Goal: Task Accomplishment & Management: Manage account settings

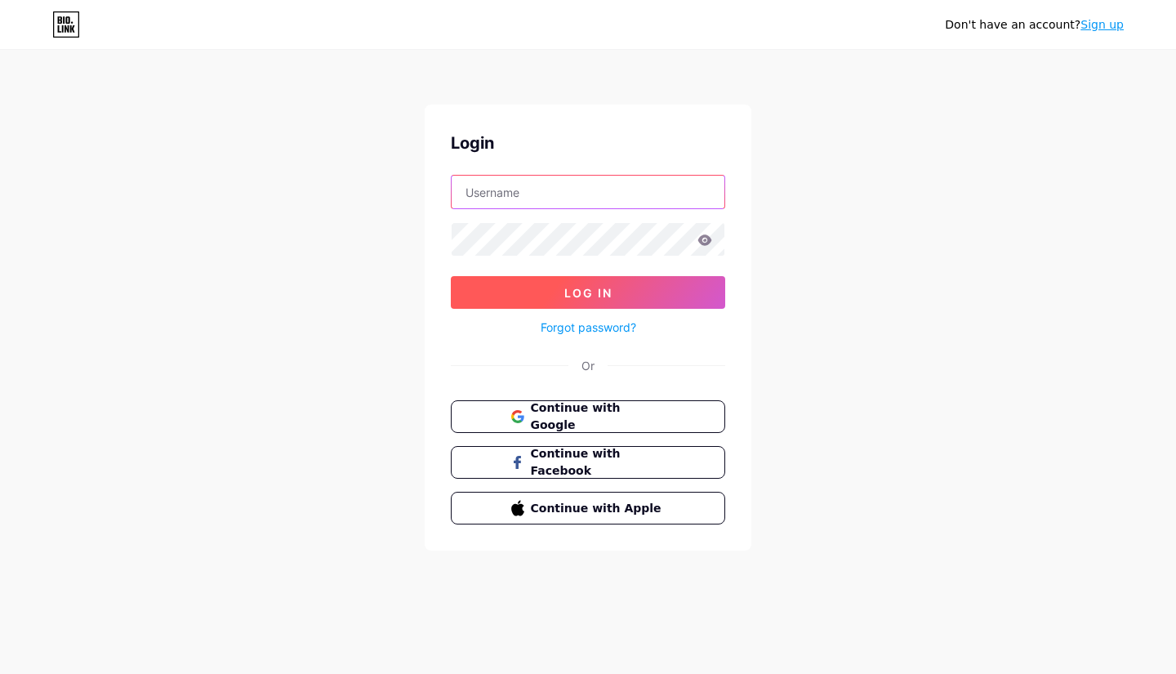
type input "[EMAIL_ADDRESS][DOMAIN_NAME]"
click at [617, 284] on button "Log In" at bounding box center [588, 292] width 274 height 33
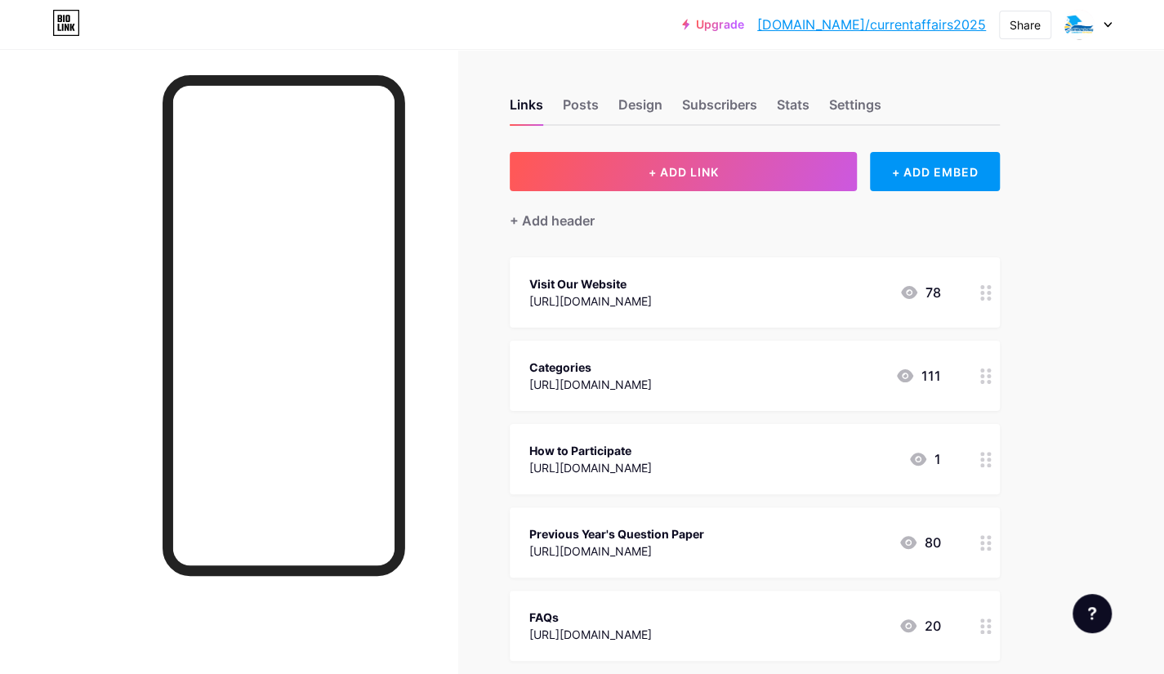
click at [626, 295] on div "[URL][DOMAIN_NAME]" at bounding box center [590, 300] width 123 height 17
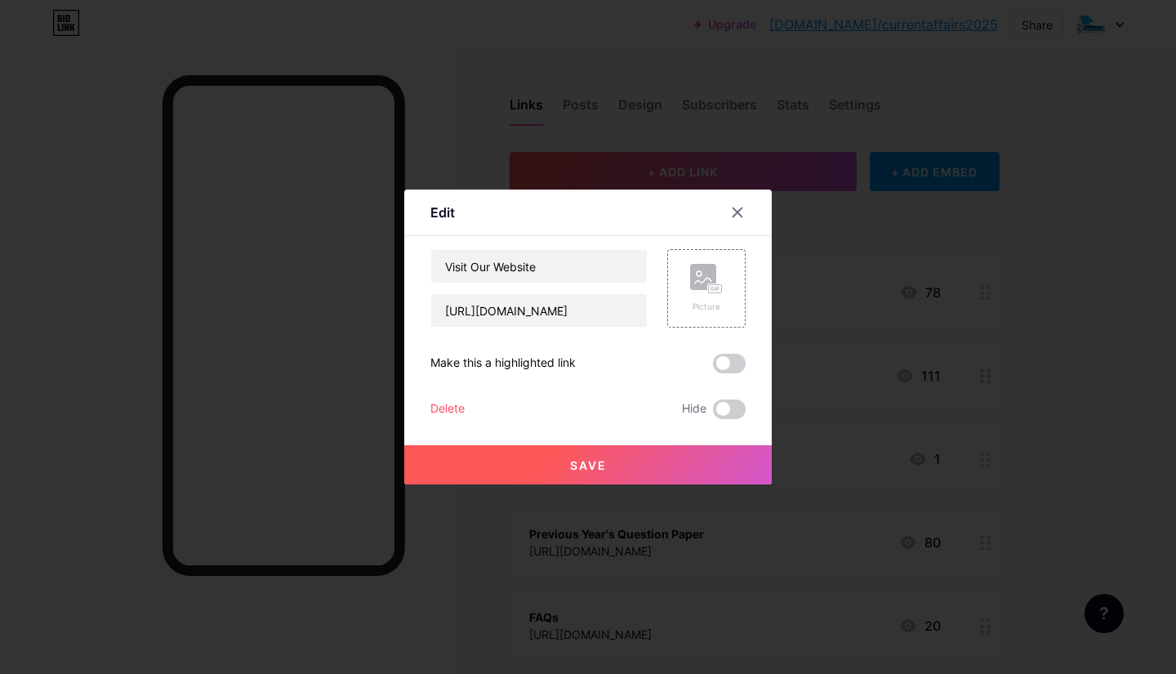
click at [626, 295] on input "[URL][DOMAIN_NAME]" at bounding box center [539, 310] width 216 height 33
click at [554, 321] on input "[URL][DOMAIN_NAME]" at bounding box center [539, 310] width 216 height 33
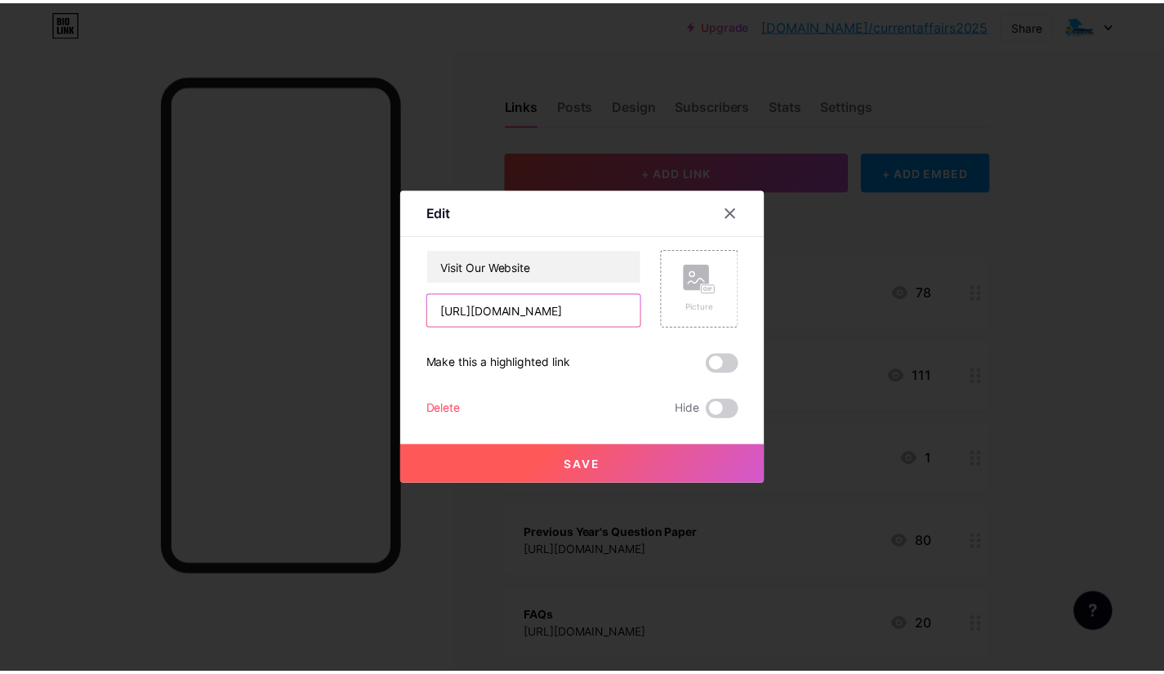
scroll to position [0, 0]
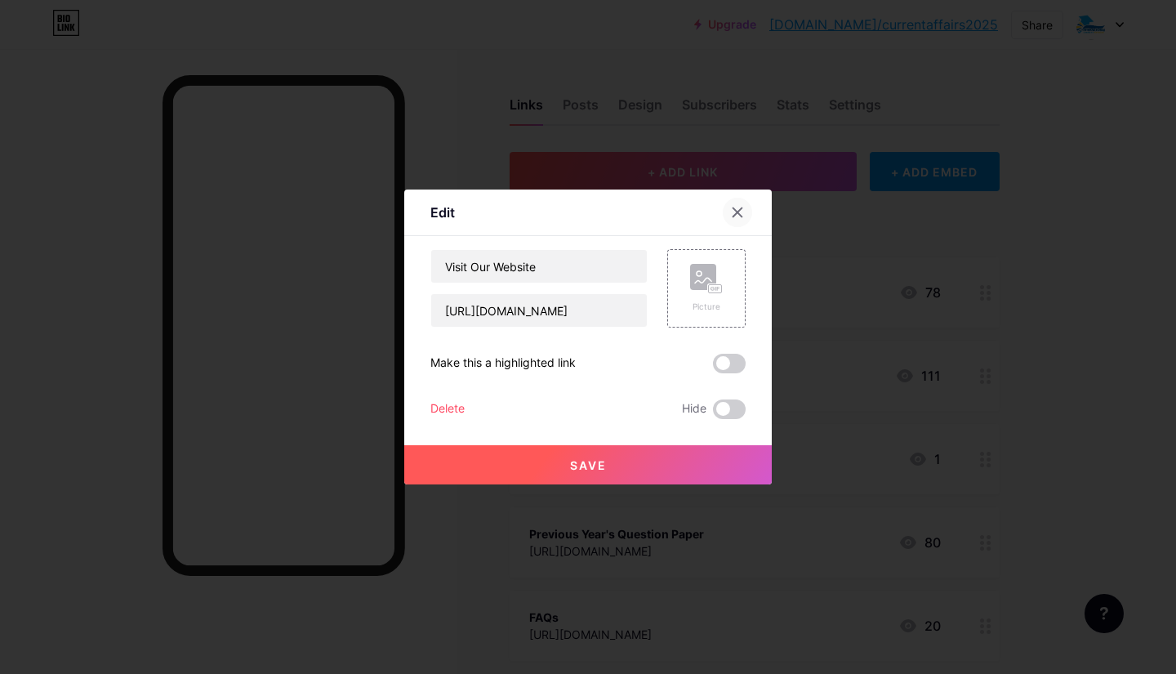
click at [739, 205] on div at bounding box center [737, 212] width 29 height 29
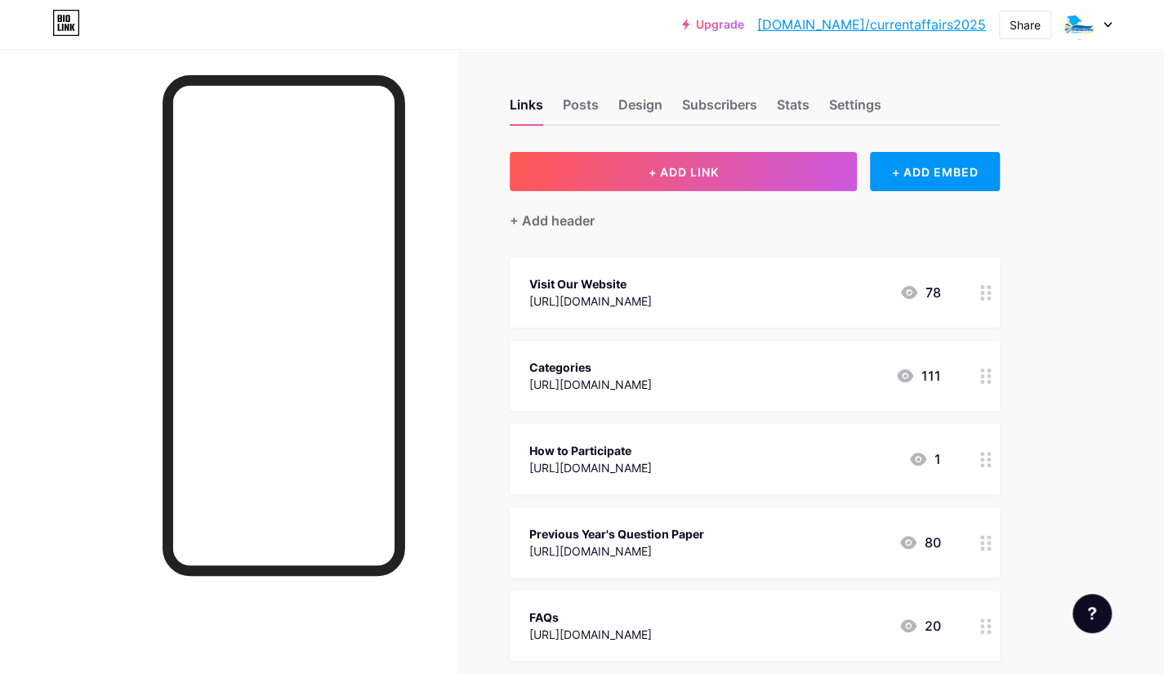
click at [623, 378] on div "[URL][DOMAIN_NAME]" at bounding box center [590, 384] width 123 height 17
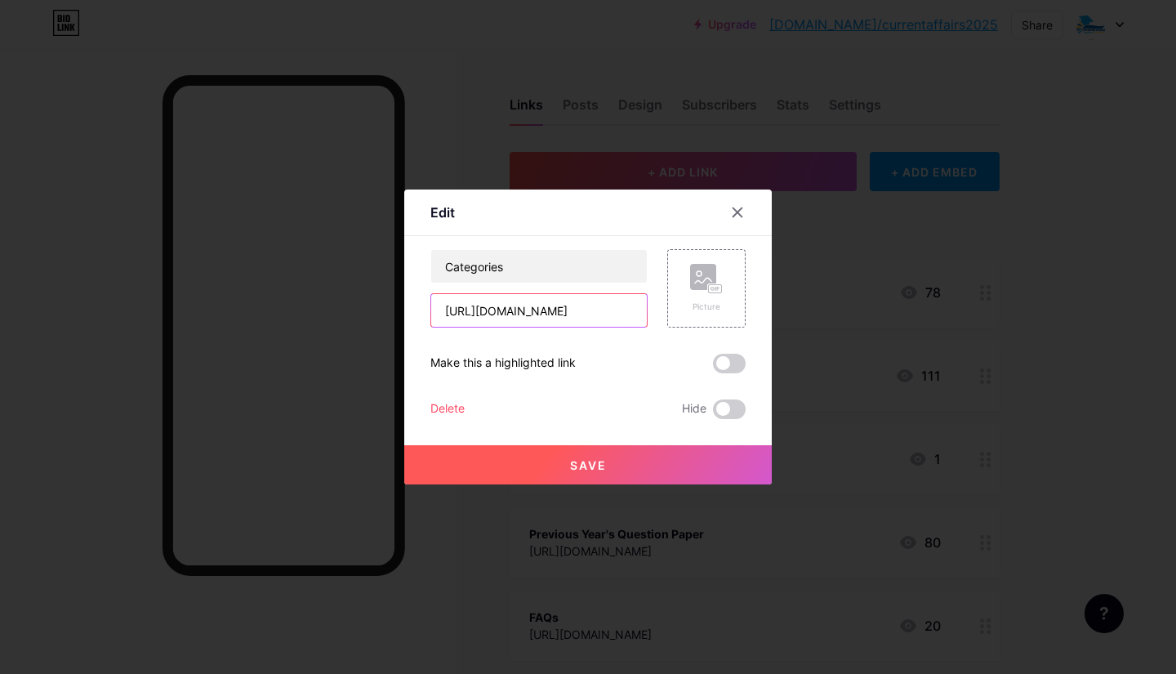
click at [578, 315] on input "[URL][DOMAIN_NAME]" at bounding box center [539, 310] width 216 height 33
click at [737, 216] on icon at bounding box center [737, 212] width 13 height 13
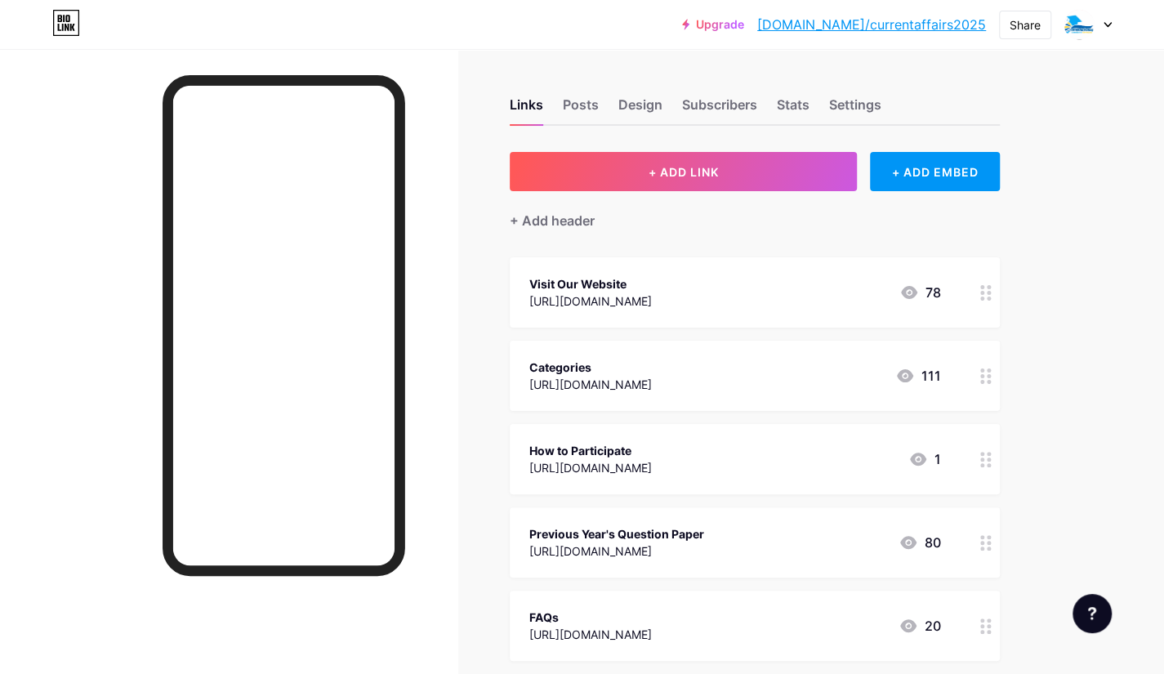
click at [590, 465] on div "[URL][DOMAIN_NAME]" at bounding box center [590, 467] width 123 height 17
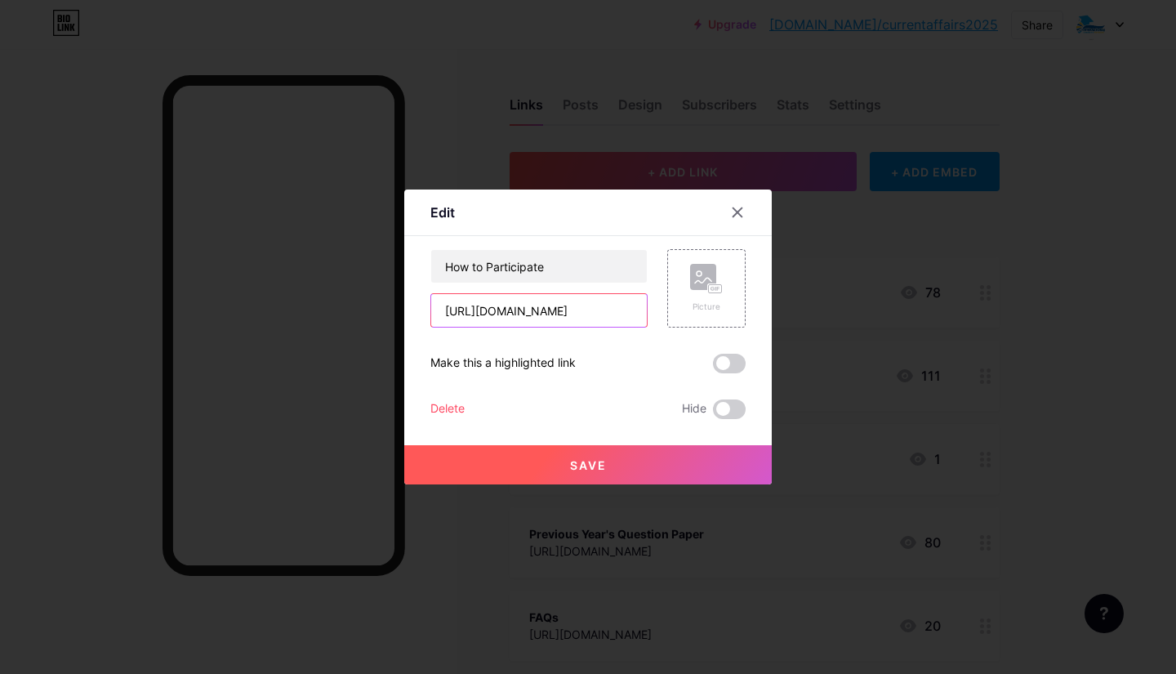
click at [549, 303] on input "[URL][DOMAIN_NAME]" at bounding box center [539, 310] width 216 height 33
click at [740, 215] on icon at bounding box center [738, 212] width 9 height 9
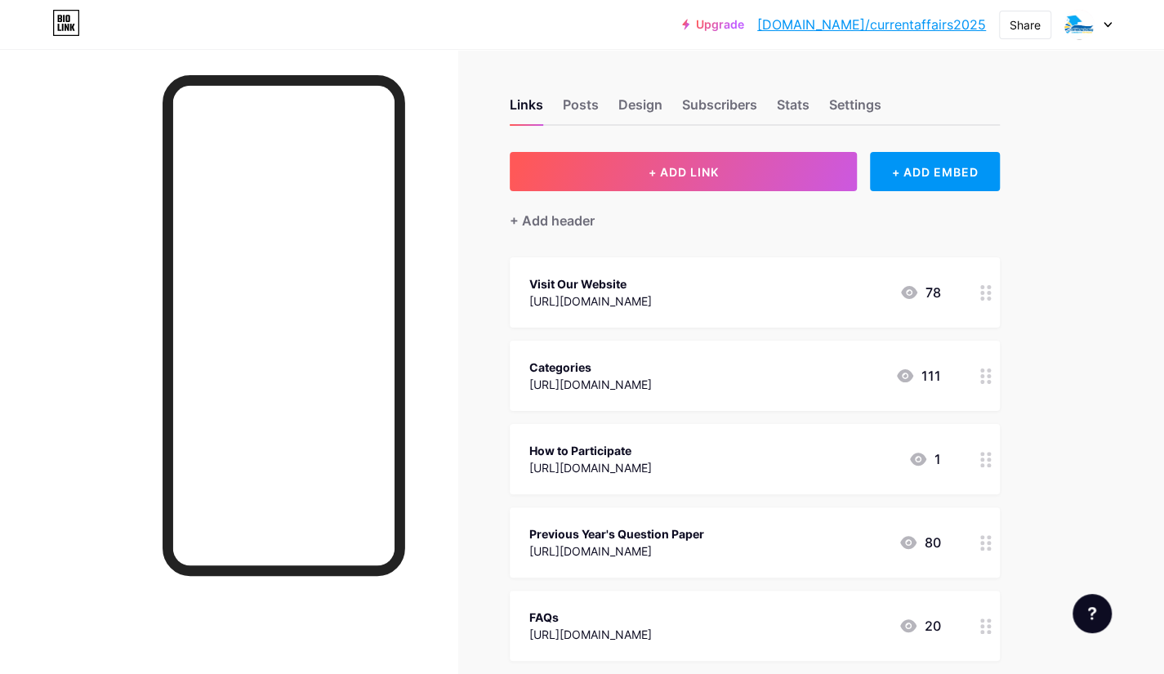
click at [594, 546] on div "[URL][DOMAIN_NAME]" at bounding box center [616, 550] width 175 height 17
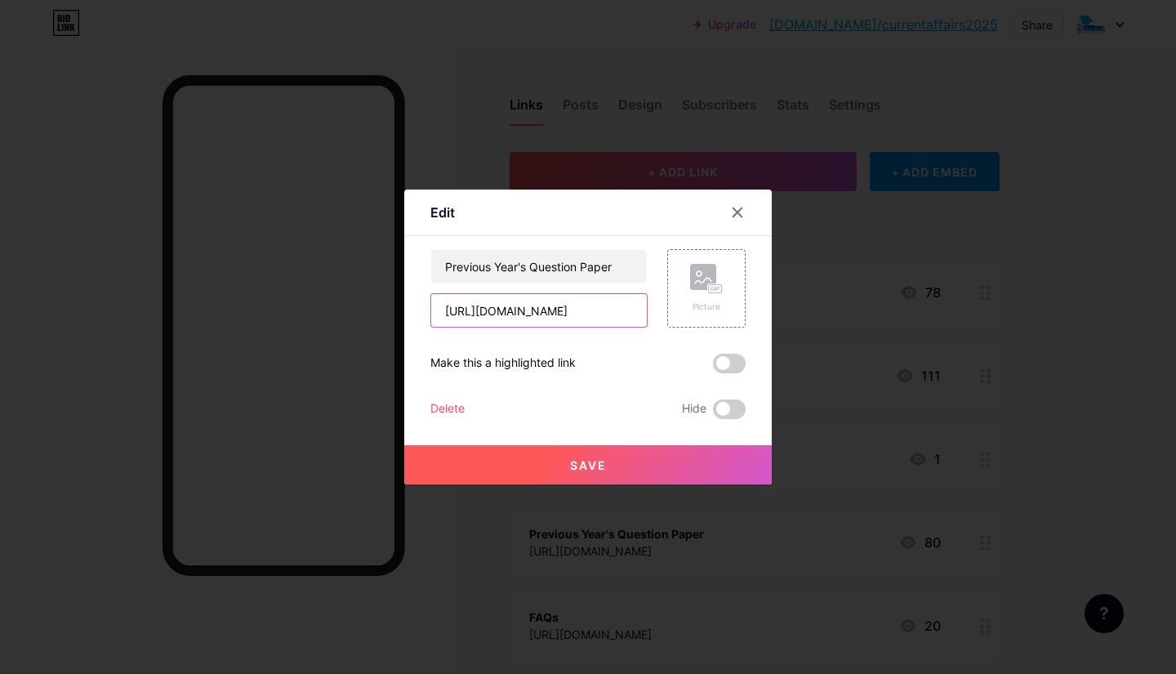
click at [518, 313] on input "[URL][DOMAIN_NAME]" at bounding box center [539, 310] width 216 height 33
click at [743, 211] on icon at bounding box center [737, 212] width 13 height 13
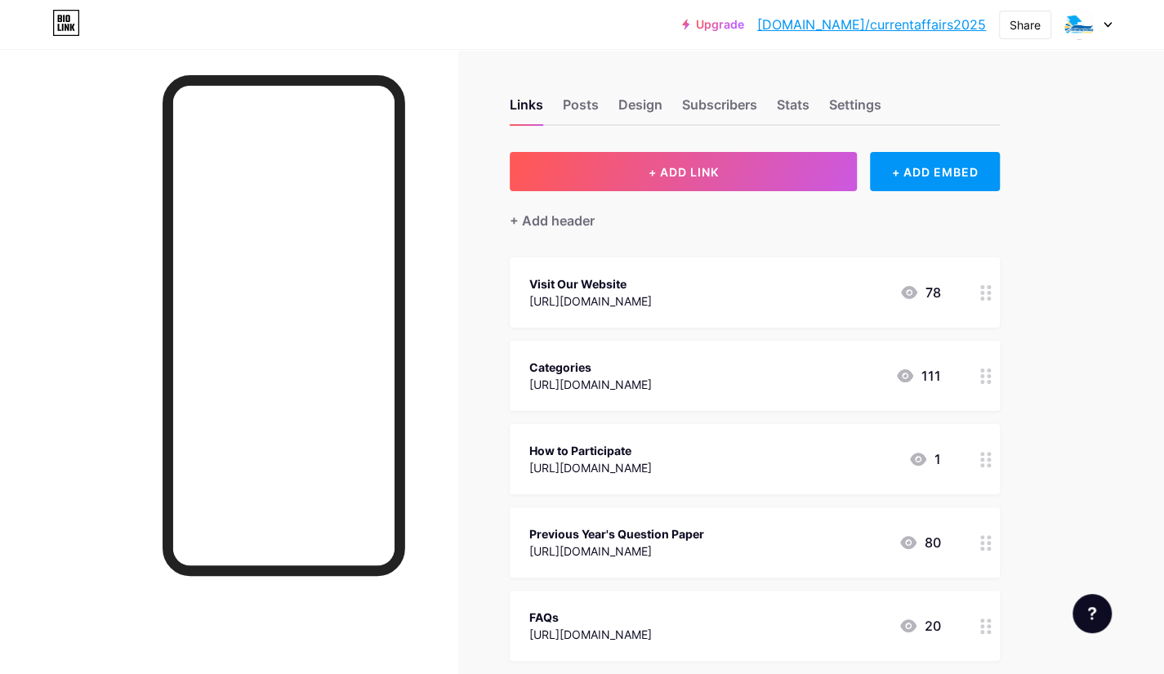
click at [652, 622] on div "FAQs" at bounding box center [590, 617] width 123 height 17
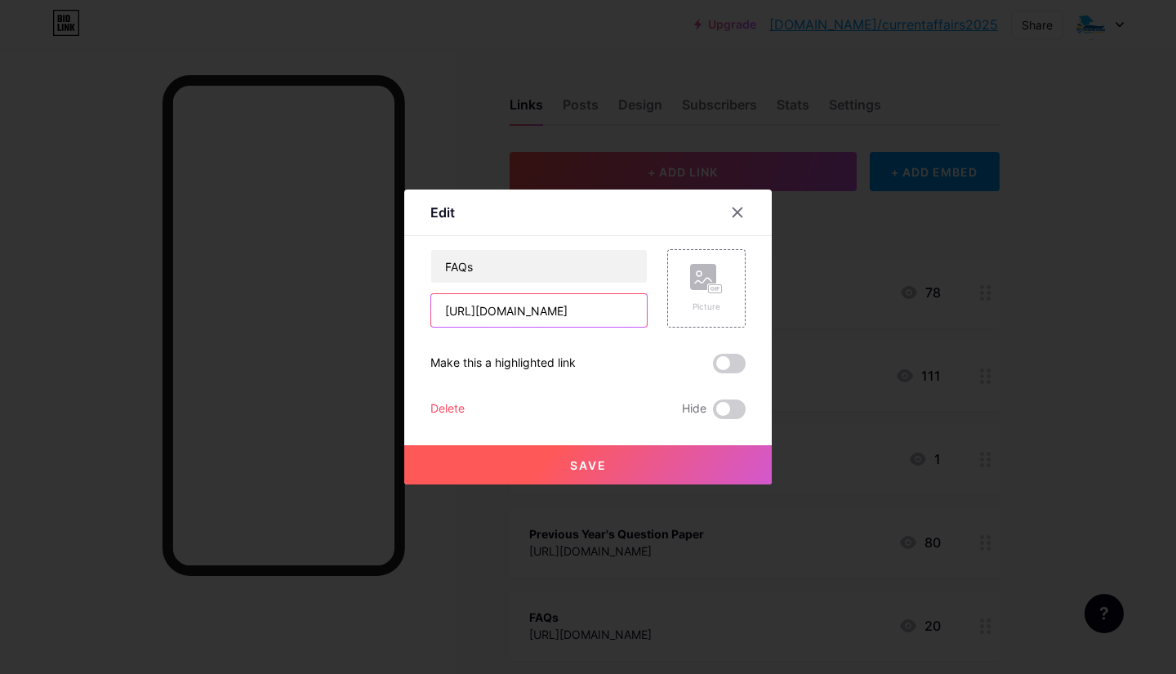
click at [573, 309] on input "[URL][DOMAIN_NAME]" at bounding box center [539, 310] width 216 height 33
click at [725, 221] on div at bounding box center [737, 212] width 29 height 29
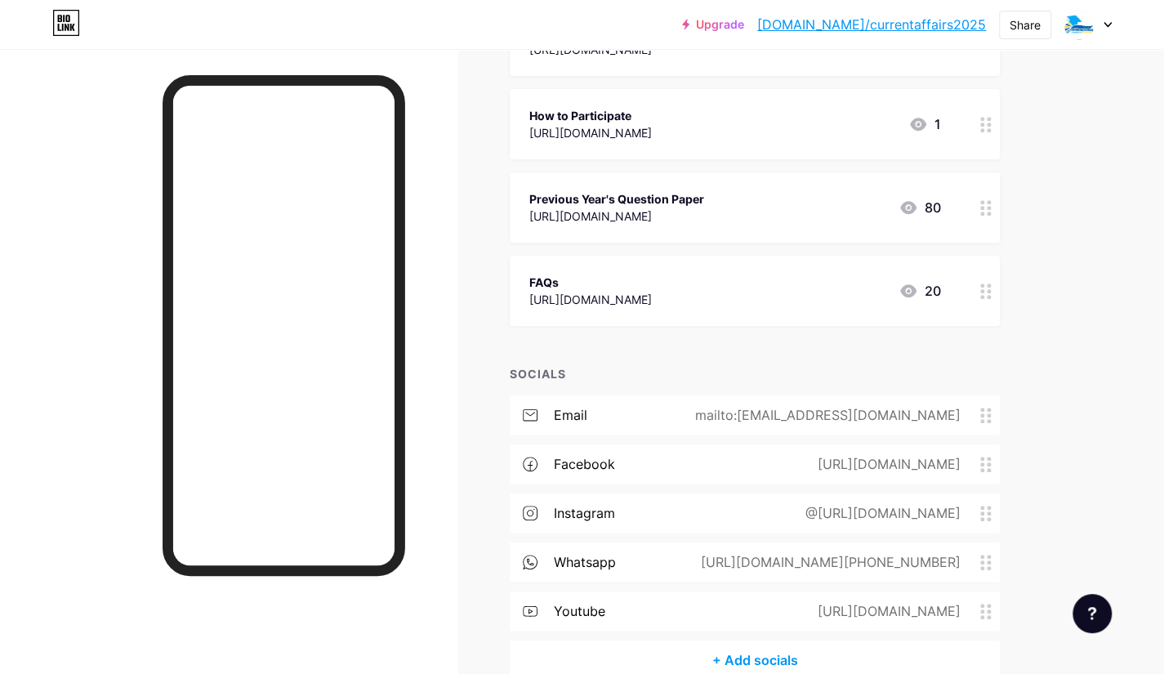
scroll to position [422, 0]
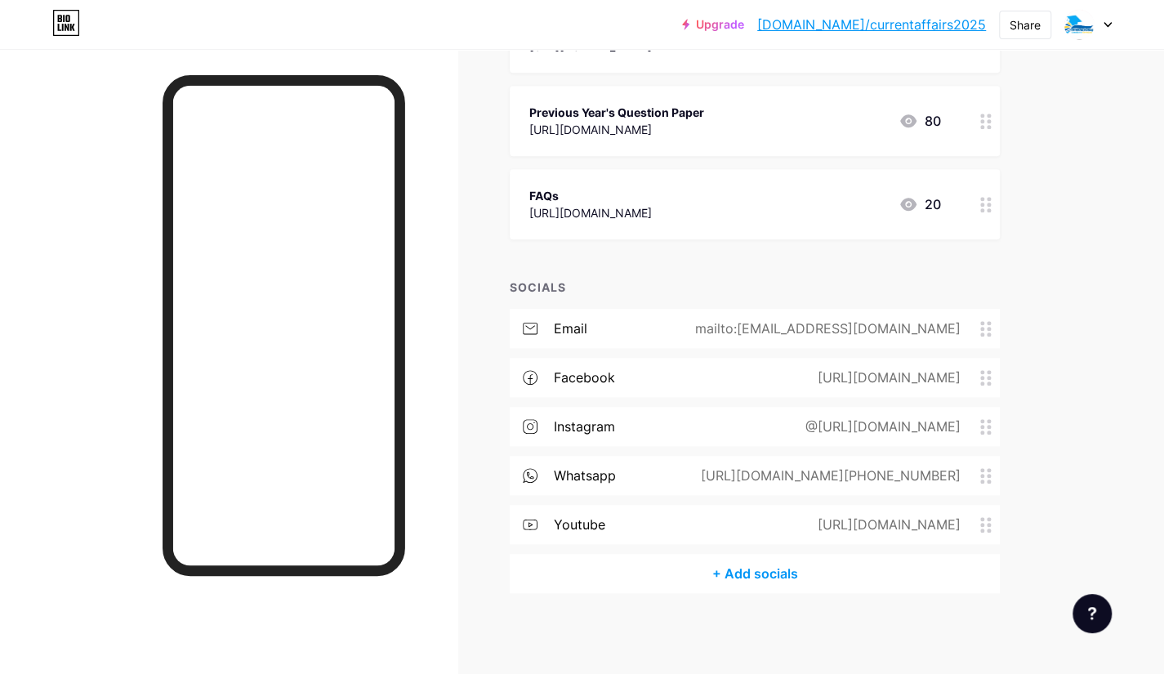
click at [752, 326] on div "mailto:[EMAIL_ADDRESS][DOMAIN_NAME]" at bounding box center [824, 329] width 311 height 20
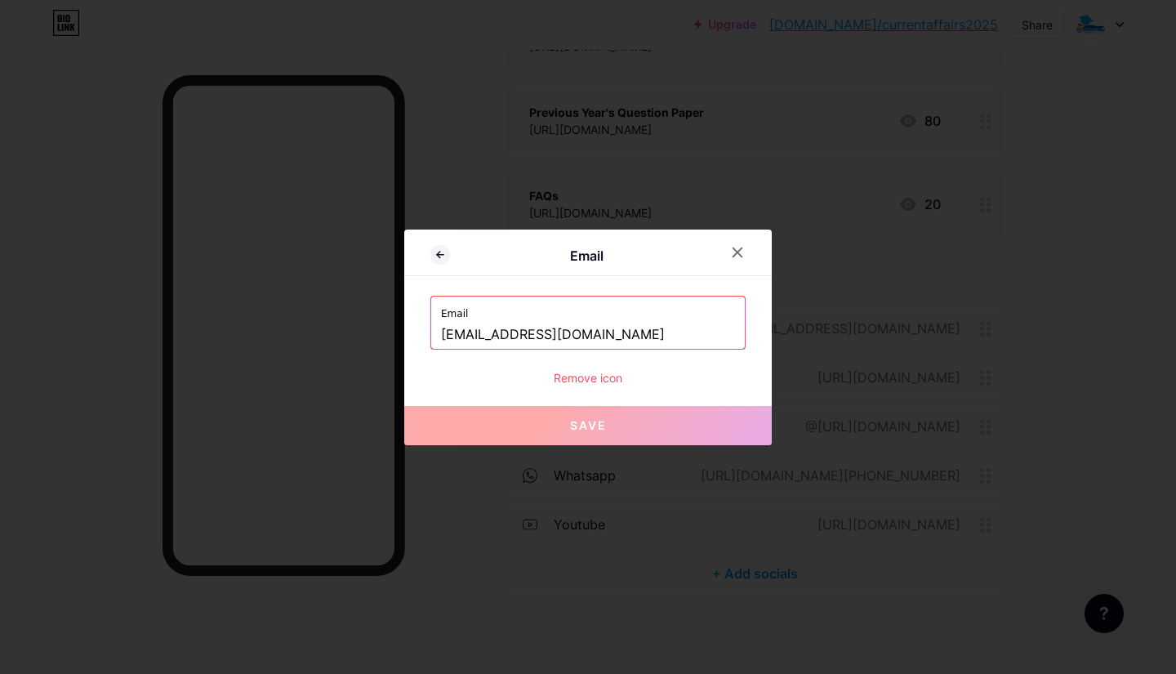
click at [627, 335] on input "[EMAIL_ADDRESS][DOMAIN_NAME]" at bounding box center [588, 335] width 294 height 28
click at [743, 251] on icon at bounding box center [737, 252] width 13 height 13
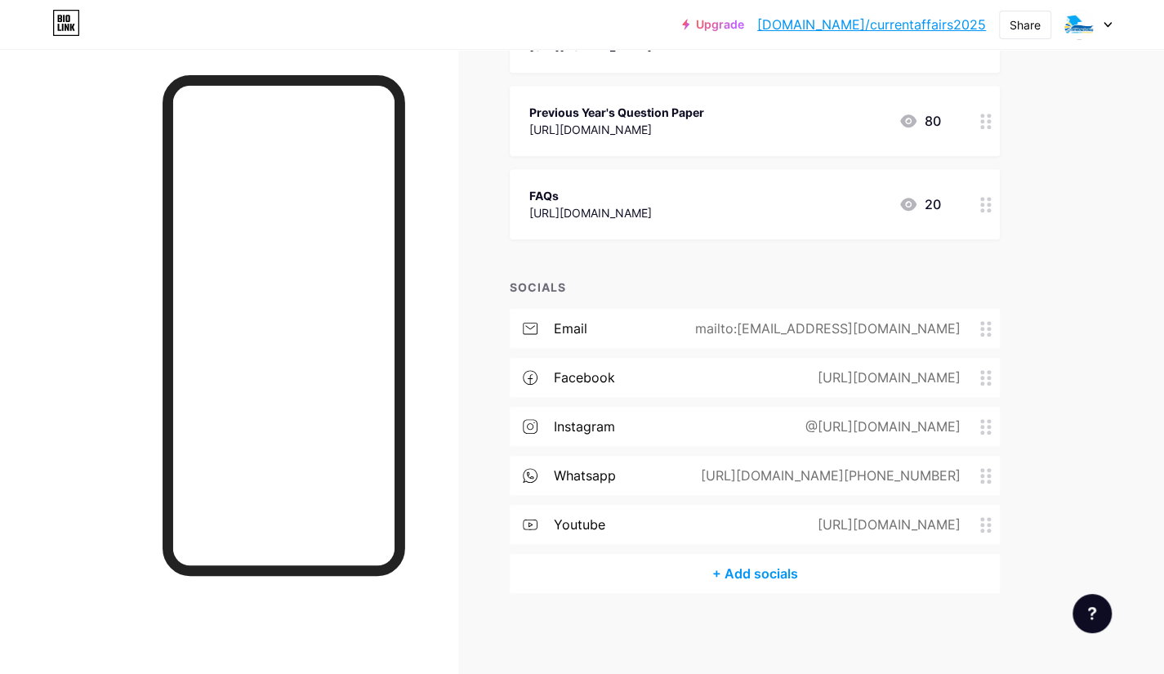
click at [781, 420] on div "@[URL][DOMAIN_NAME]" at bounding box center [879, 427] width 201 height 20
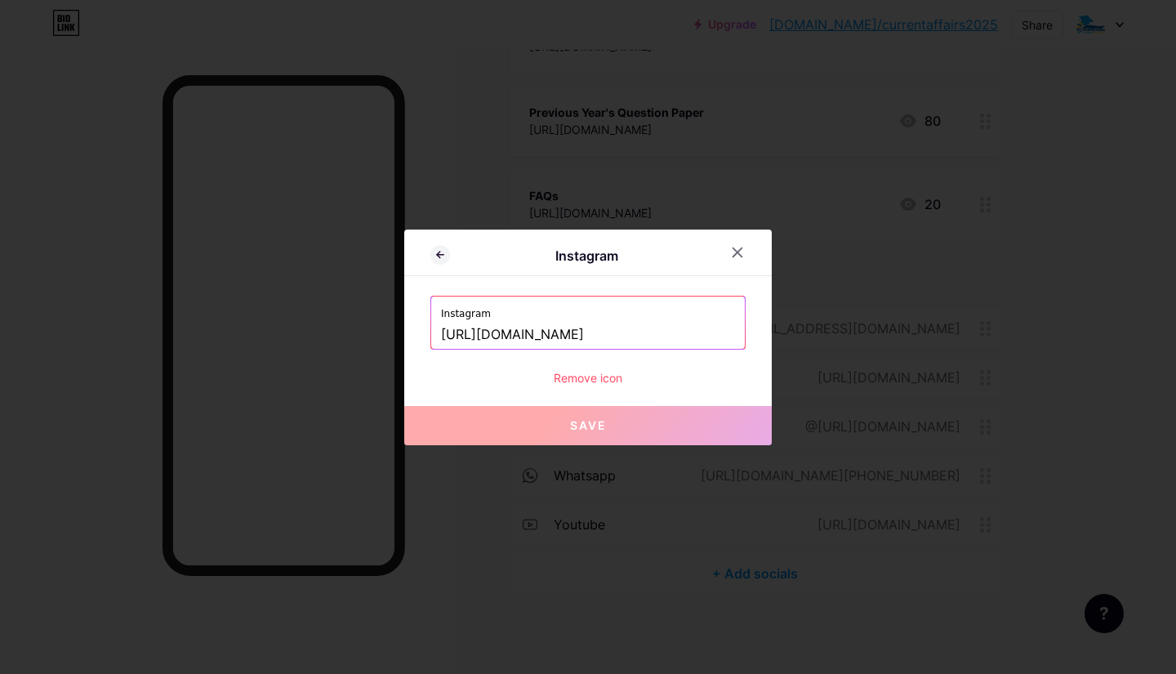
click at [529, 332] on input "[URL][DOMAIN_NAME]" at bounding box center [588, 335] width 294 height 28
click at [737, 252] on icon at bounding box center [738, 252] width 9 height 9
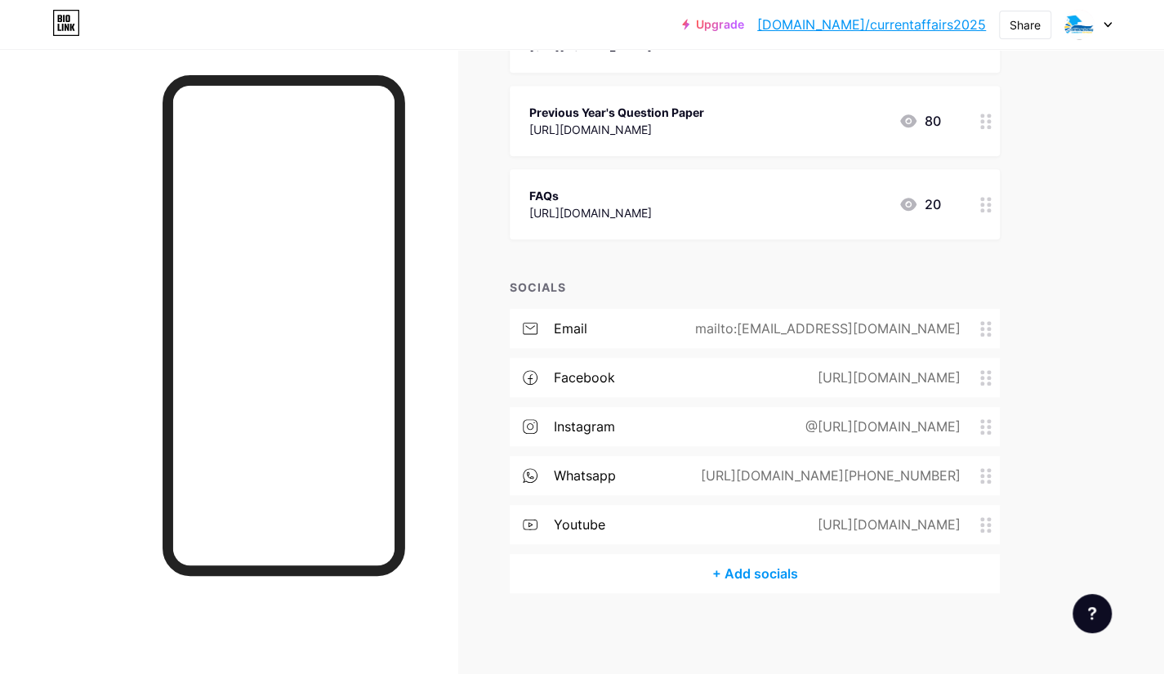
click at [788, 471] on div "[URL][DOMAIN_NAME][PHONE_NUMBER]" at bounding box center [828, 476] width 306 height 20
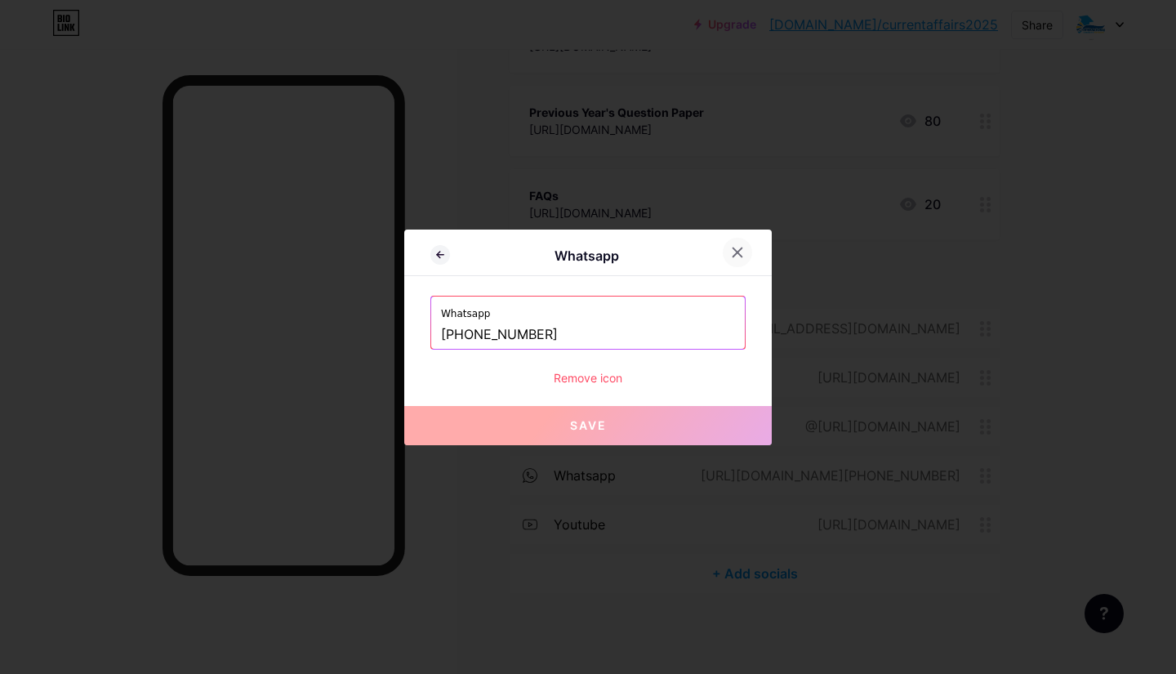
click at [742, 252] on icon at bounding box center [737, 252] width 13 height 13
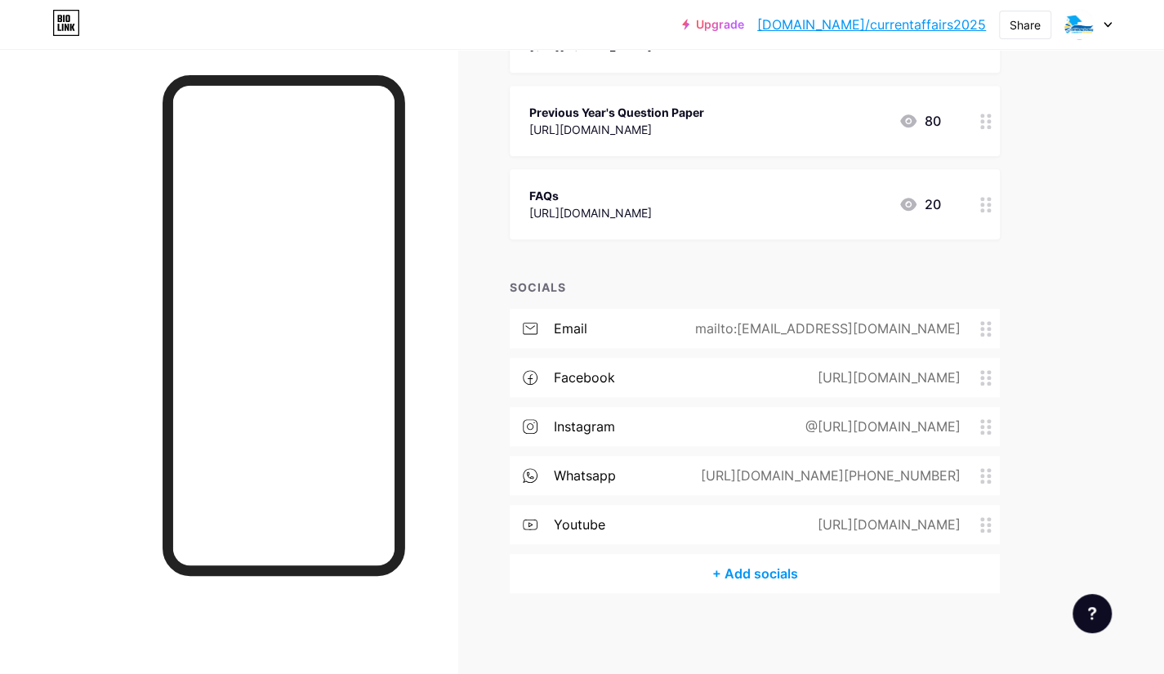
scroll to position [0, 0]
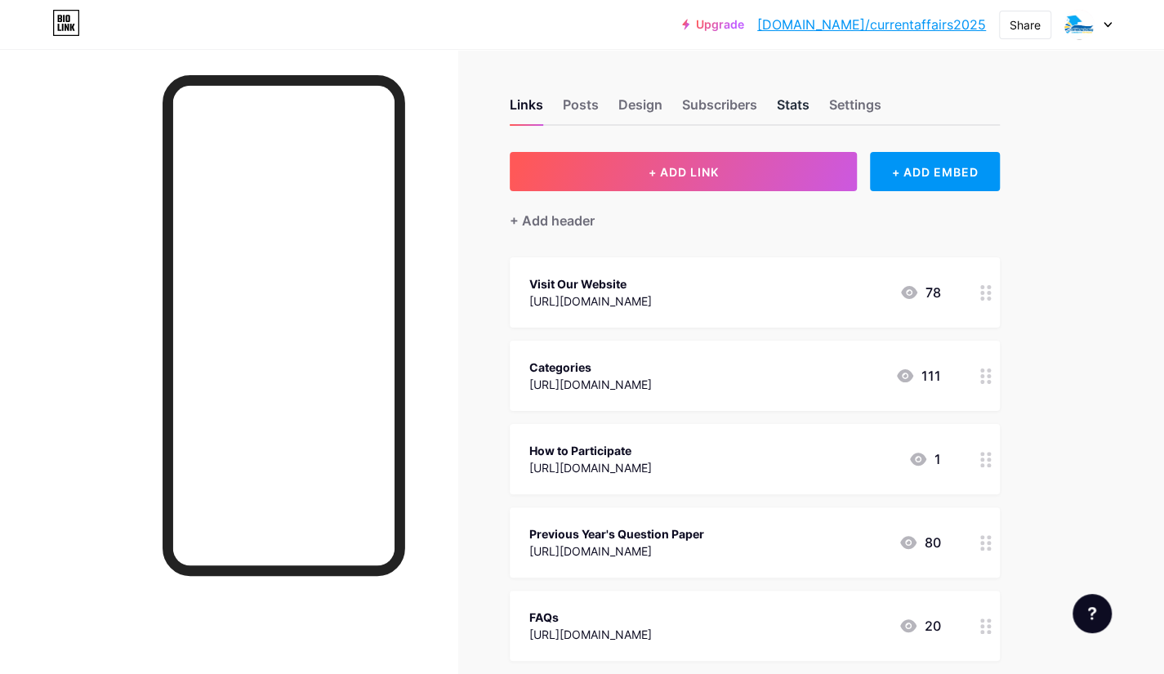
click at [783, 108] on div "Stats" at bounding box center [793, 109] width 33 height 29
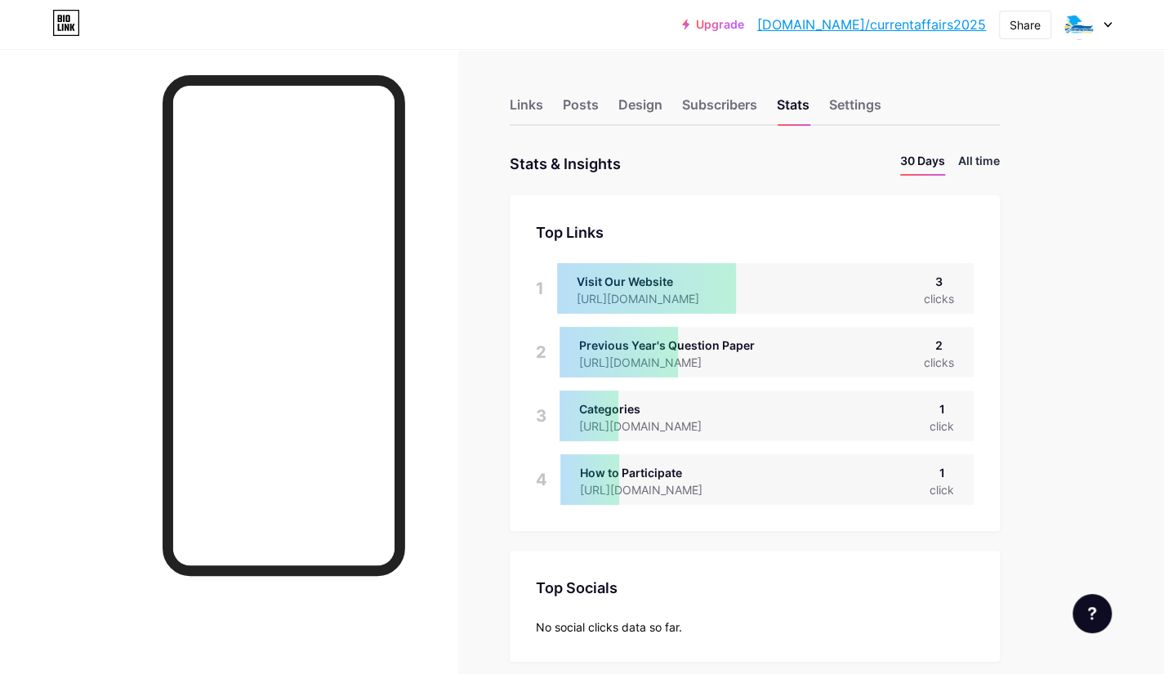
click at [962, 165] on li "All time" at bounding box center [979, 164] width 42 height 24
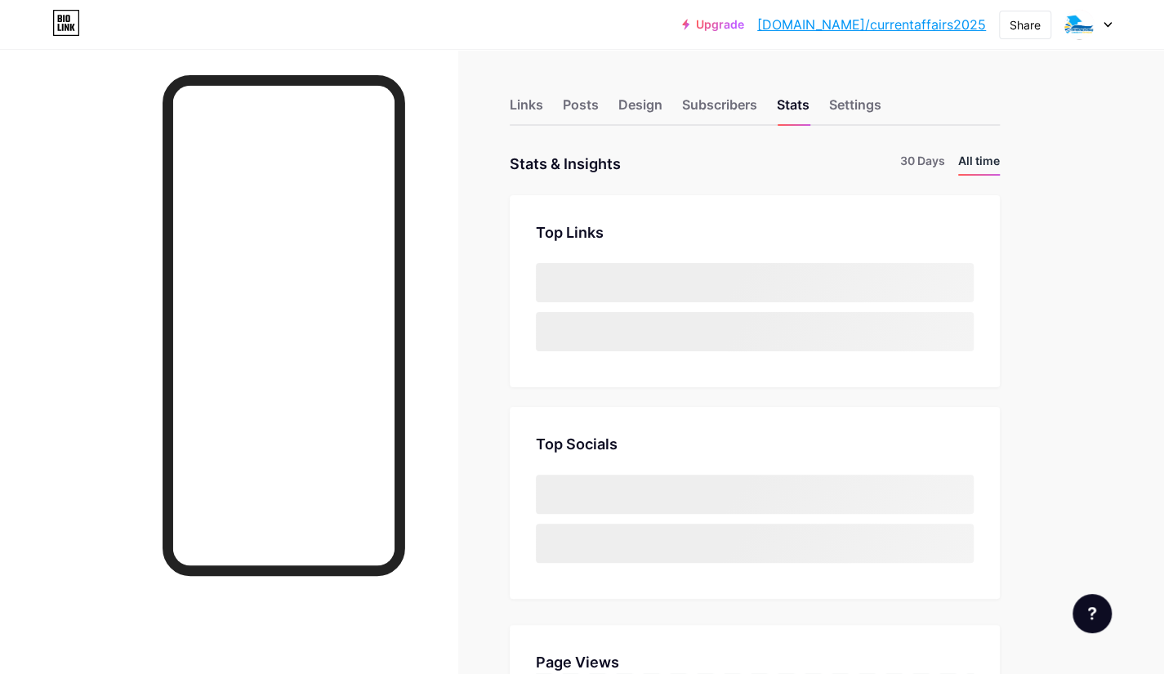
scroll to position [674, 1163]
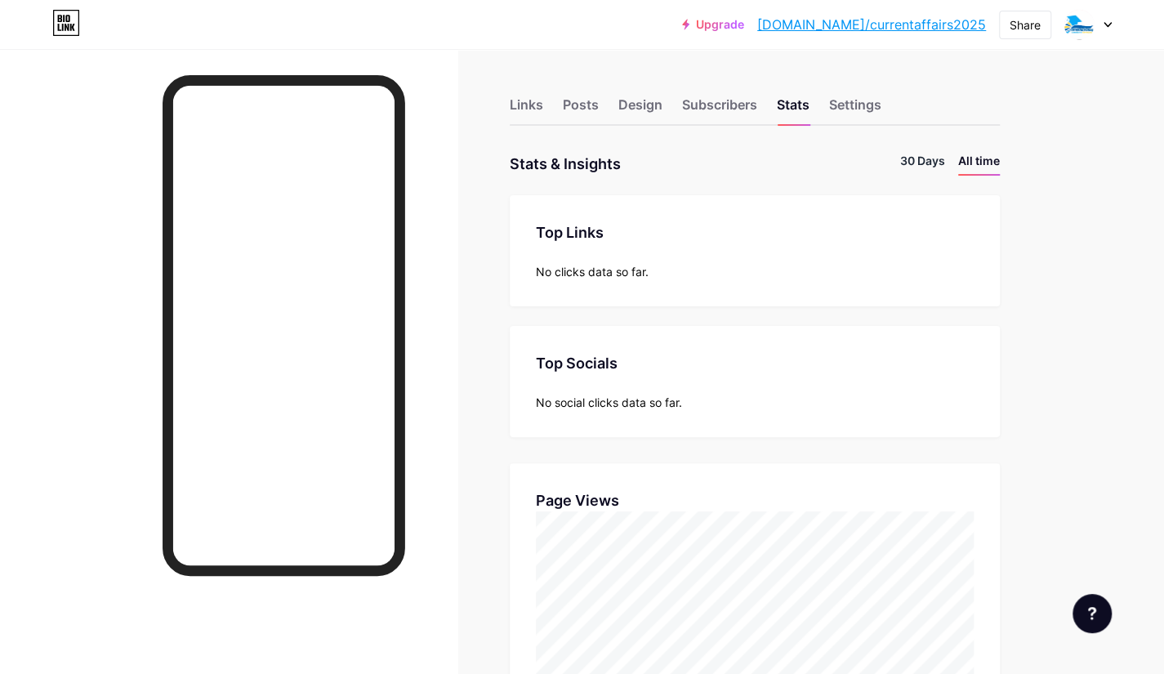
click at [900, 167] on li "30 Days" at bounding box center [922, 164] width 45 height 24
